Goal: Task Accomplishment & Management: Use online tool/utility

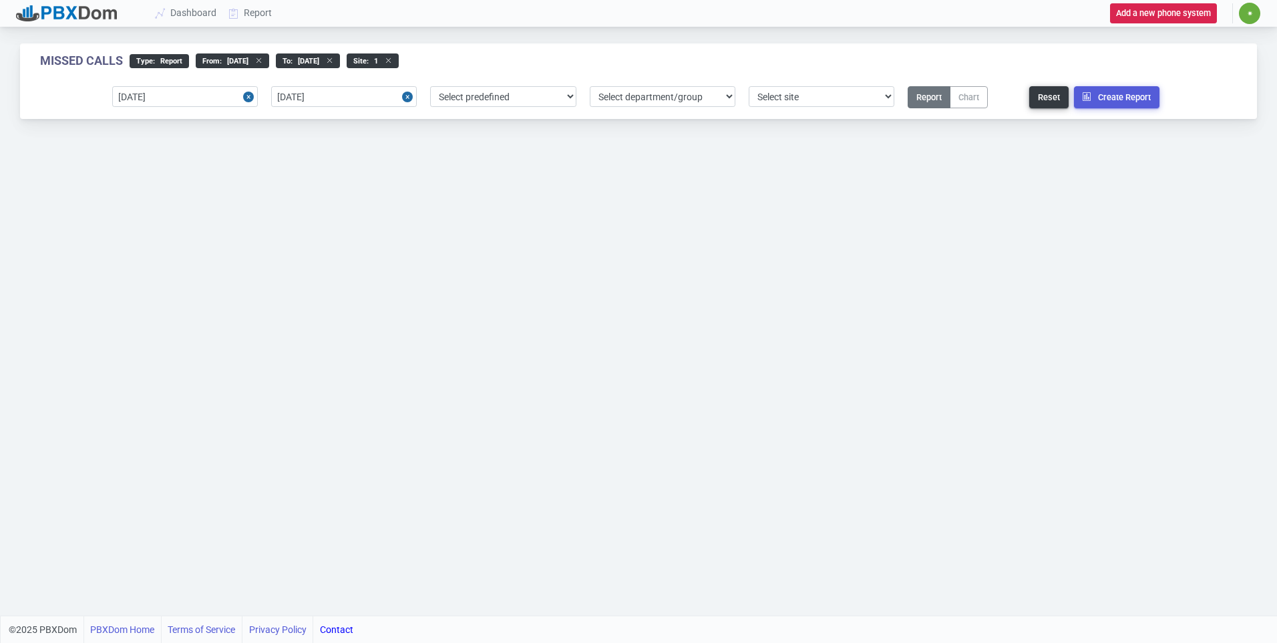
click at [367, 346] on div "Missed Calls type : Report From : 2025-08-04 to : 2025-08-09 site : 1 2025-08-0…" at bounding box center [638, 307] width 1277 height 615
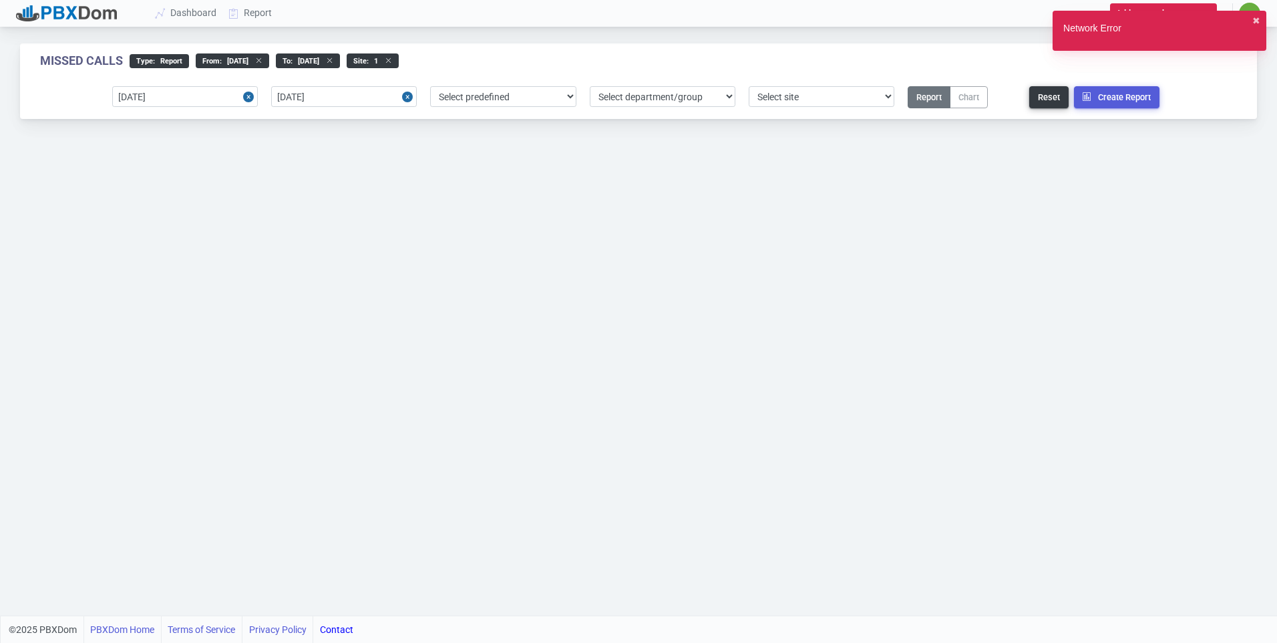
click at [176, 328] on div "Missed Calls type : Report From : 2025-08-04 to : 2025-08-09 site : 1 2025-08-0…" at bounding box center [638, 307] width 1277 height 615
click at [1256, 18] on button "✖︎" at bounding box center [1256, 21] width 8 height 14
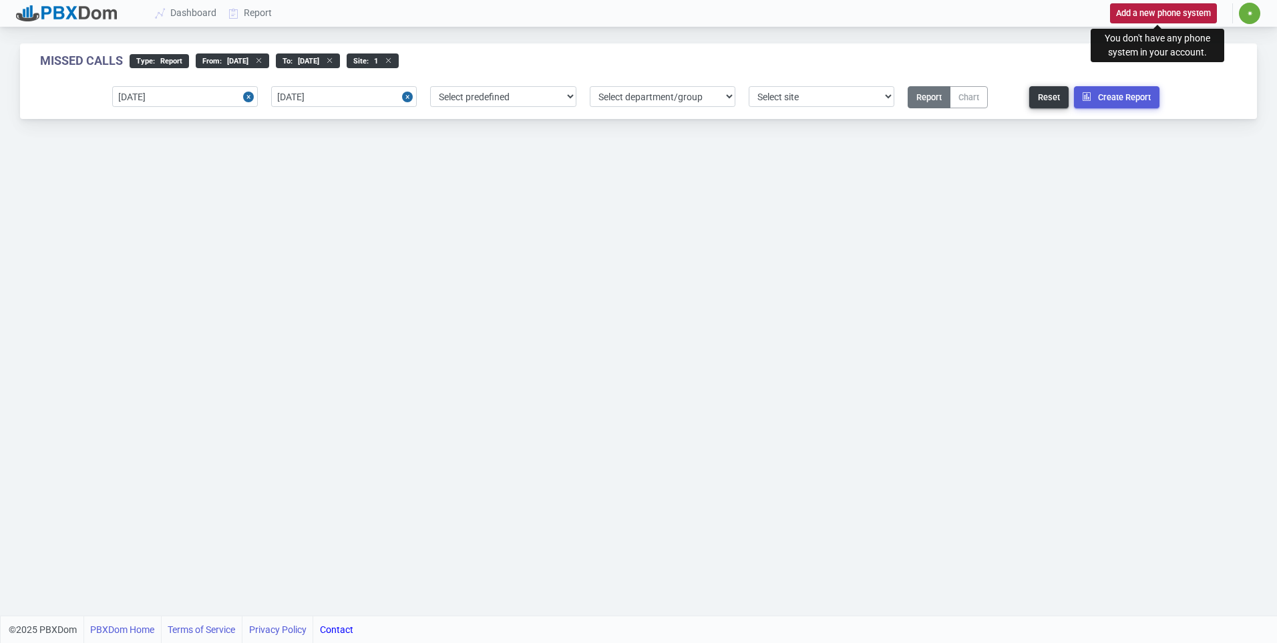
click at [1175, 15] on button "Add a new phone system" at bounding box center [1163, 12] width 107 height 19
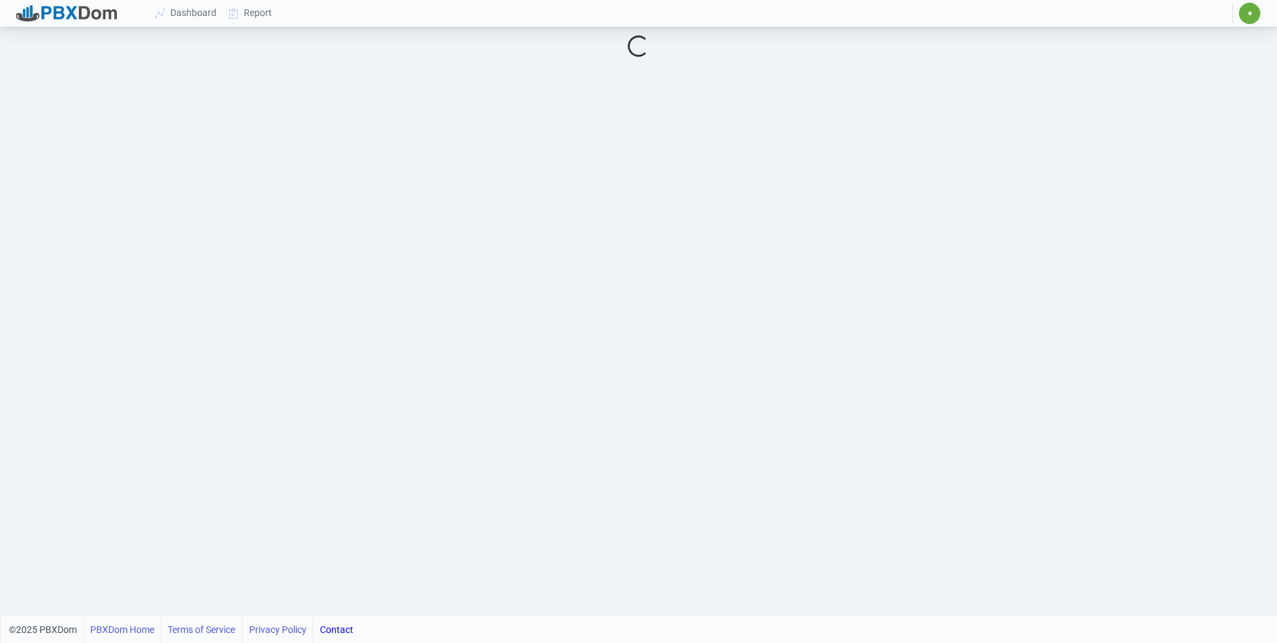
click at [383, 41] on div "Loading..." at bounding box center [638, 38] width 1277 height 16
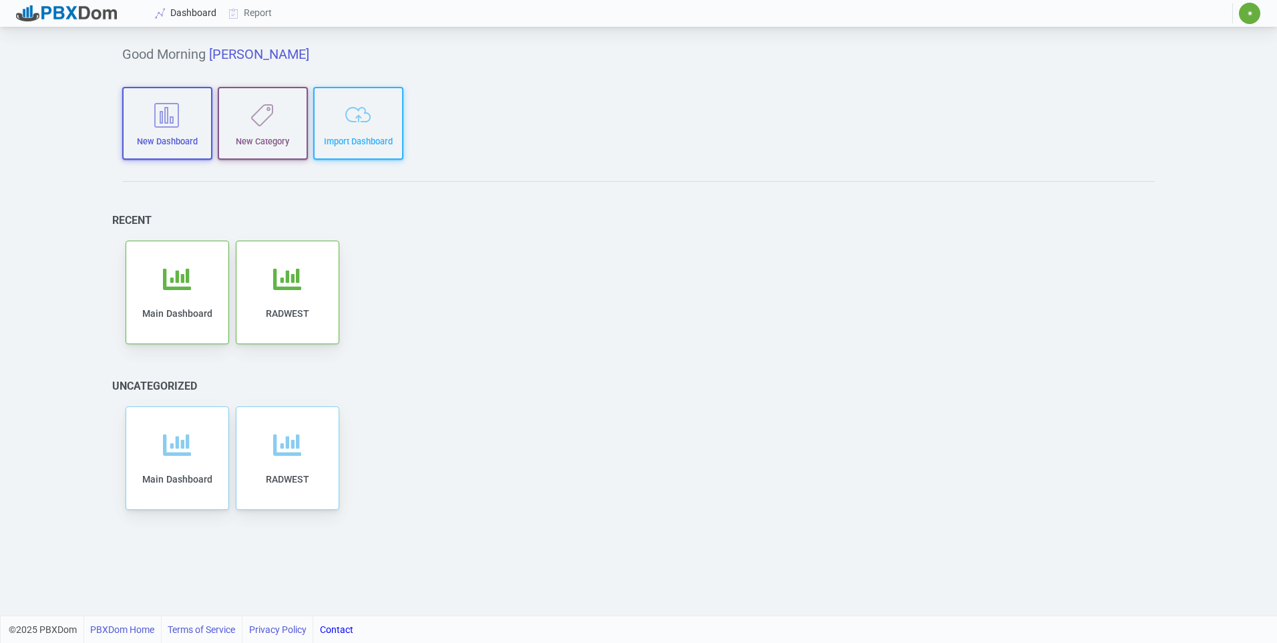
click at [188, 6] on link "Dashboard" at bounding box center [186, 13] width 73 height 25
click at [1059, 281] on div "Add to category Remove from category Edit Clone Export Delete Share Main Dashbo…" at bounding box center [638, 292] width 1033 height 110
click at [250, 7] on link "Report" at bounding box center [250, 13] width 55 height 25
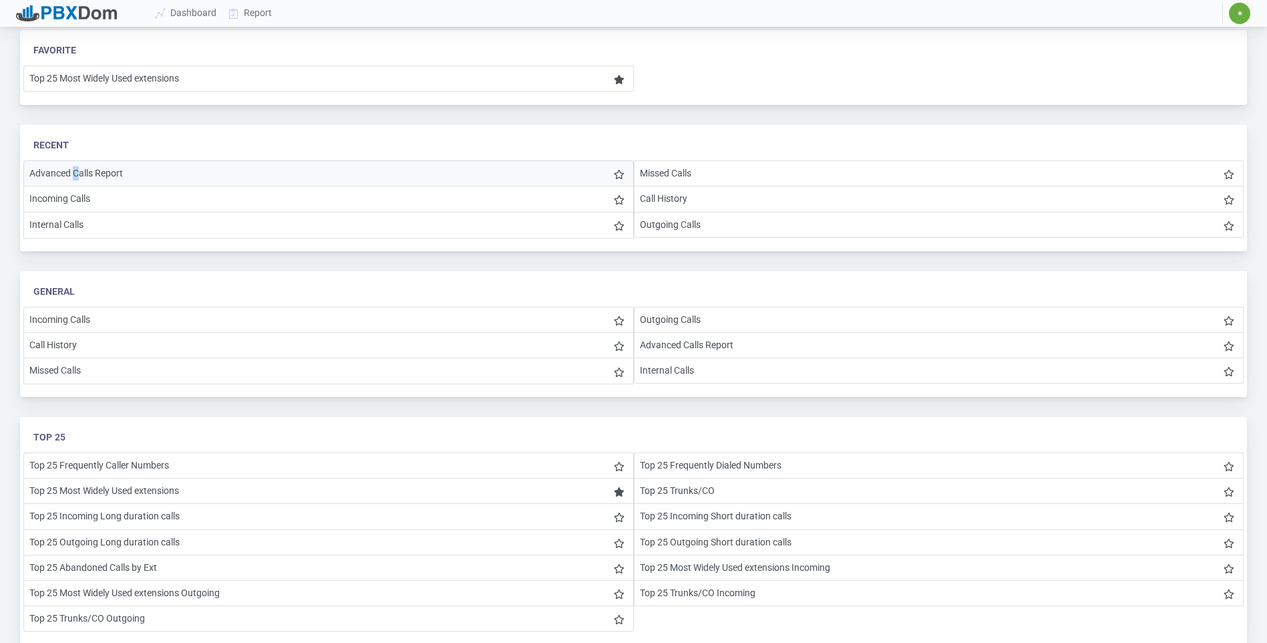
click at [77, 172] on li "Advanced Calls Report" at bounding box center [328, 173] width 610 height 26
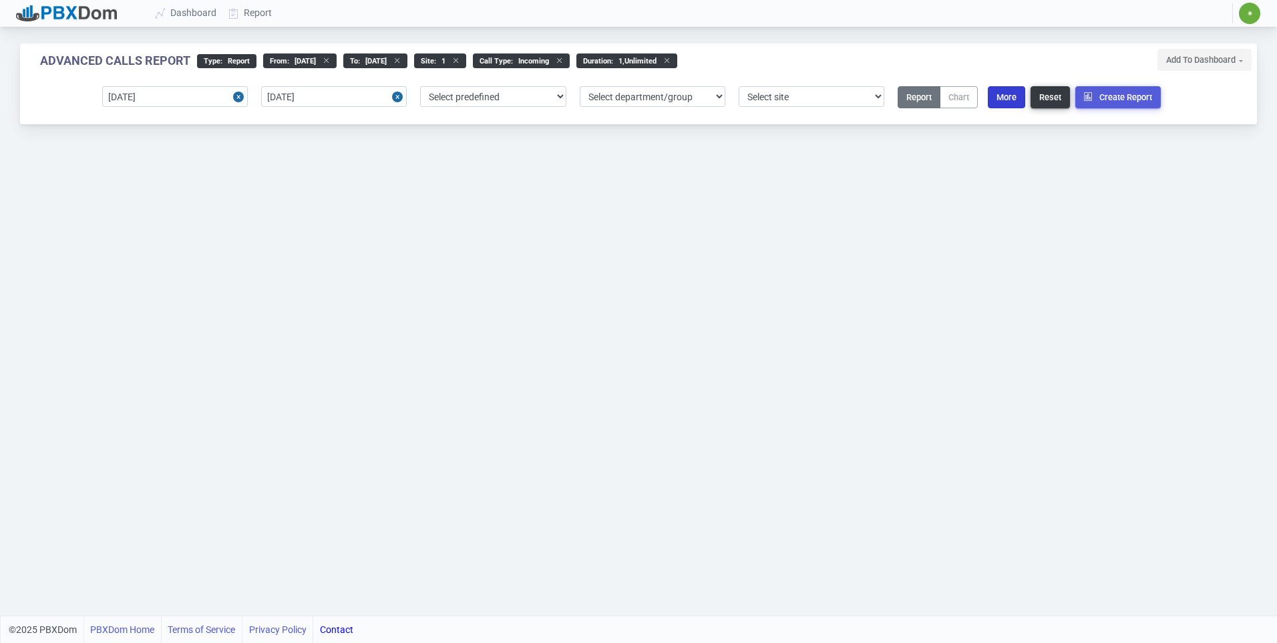
click at [1013, 87] on button "More" at bounding box center [1006, 97] width 37 height 22
select select "0"
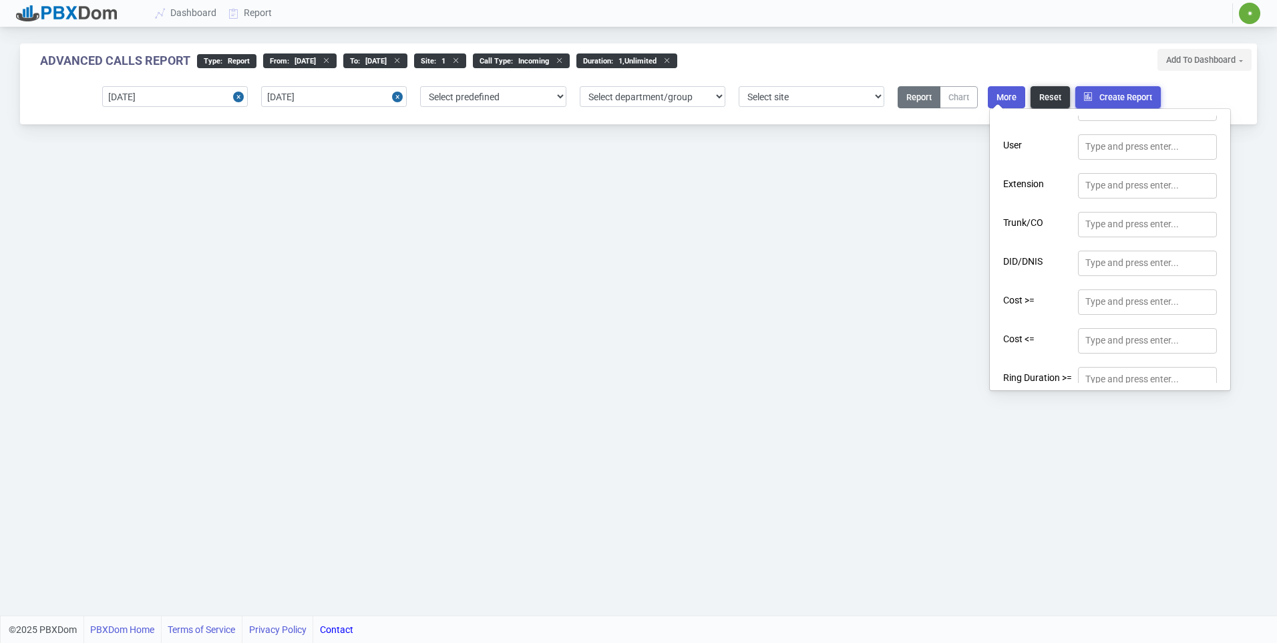
scroll to position [172, 0]
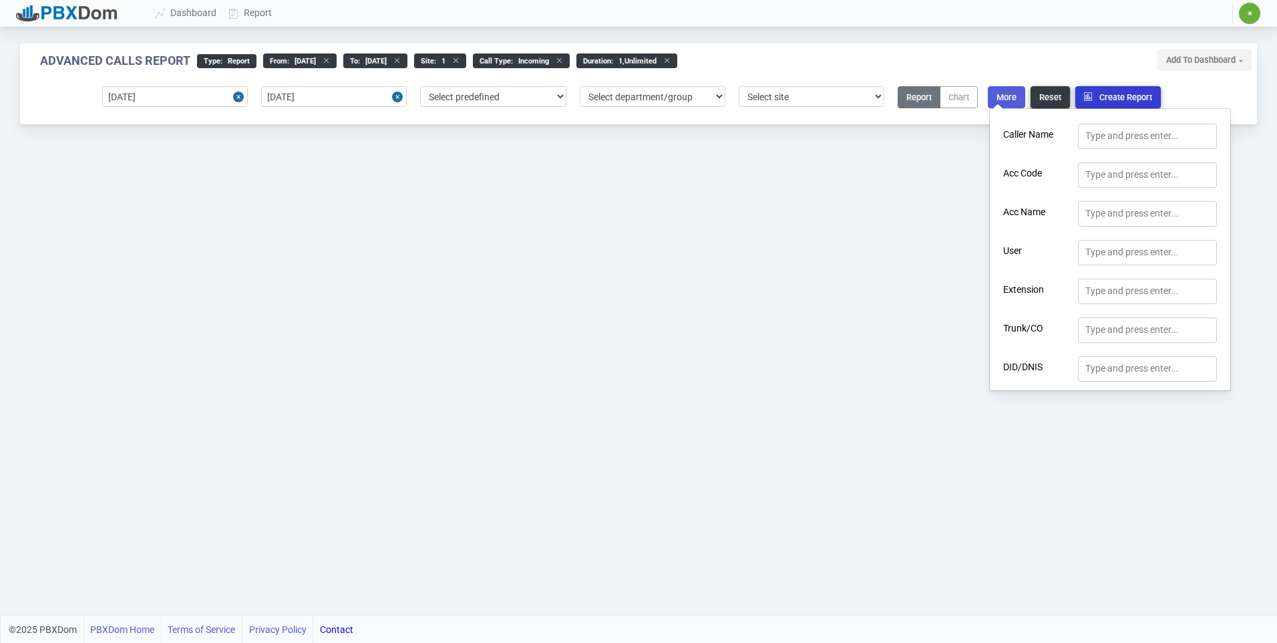
click at [1115, 97] on button "Create Report" at bounding box center [1117, 97] width 85 height 22
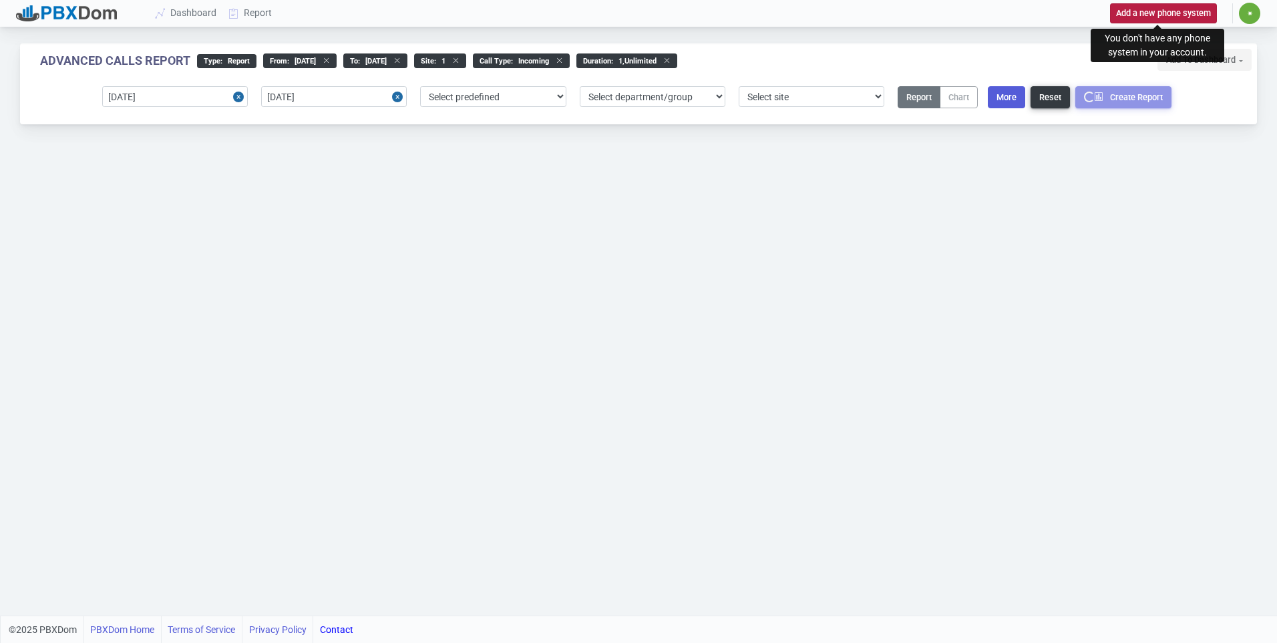
click at [1160, 13] on button "Add a new phone system" at bounding box center [1163, 12] width 107 height 19
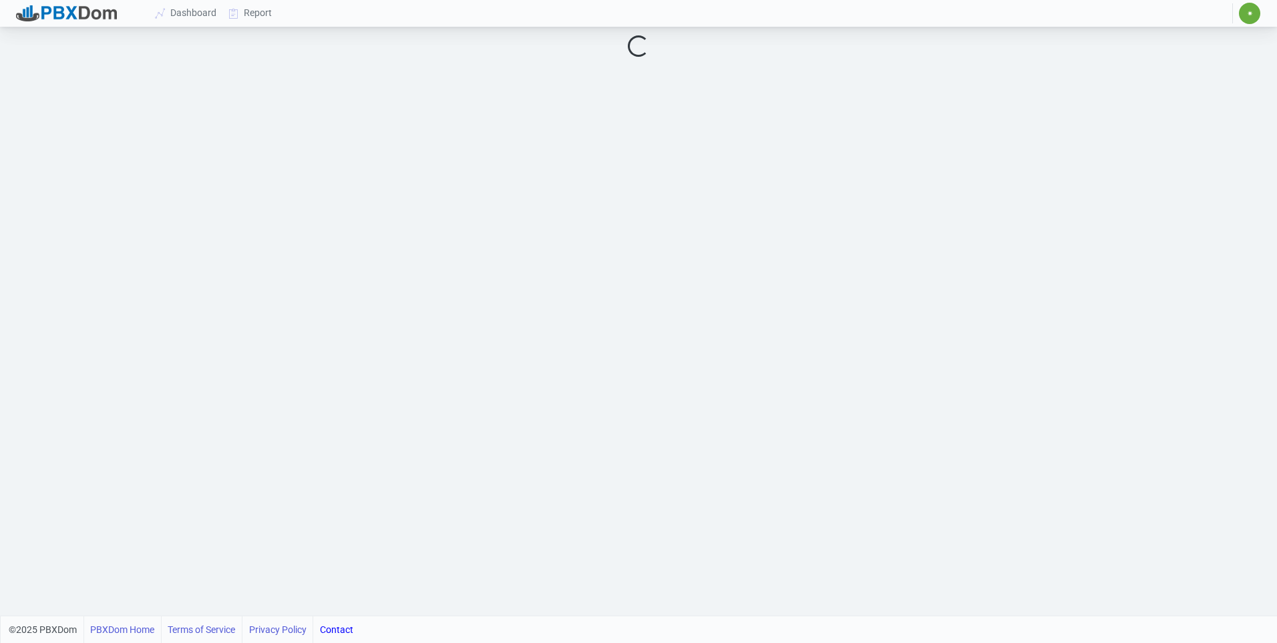
click at [401, 66] on div "Loading..." at bounding box center [638, 307] width 1277 height 615
